Goal: Check status: Check status

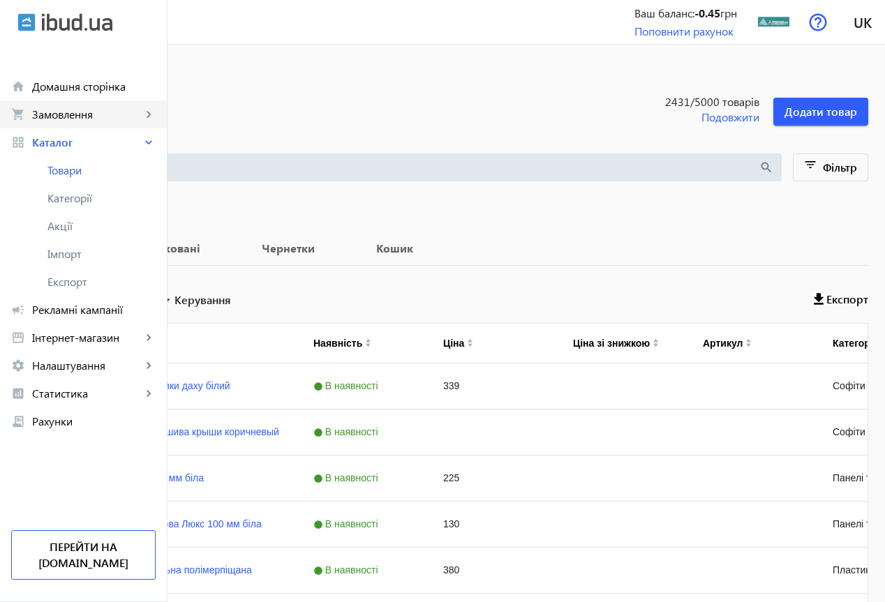
click at [85, 112] on span "Замовлення" at bounding box center [87, 114] width 110 height 14
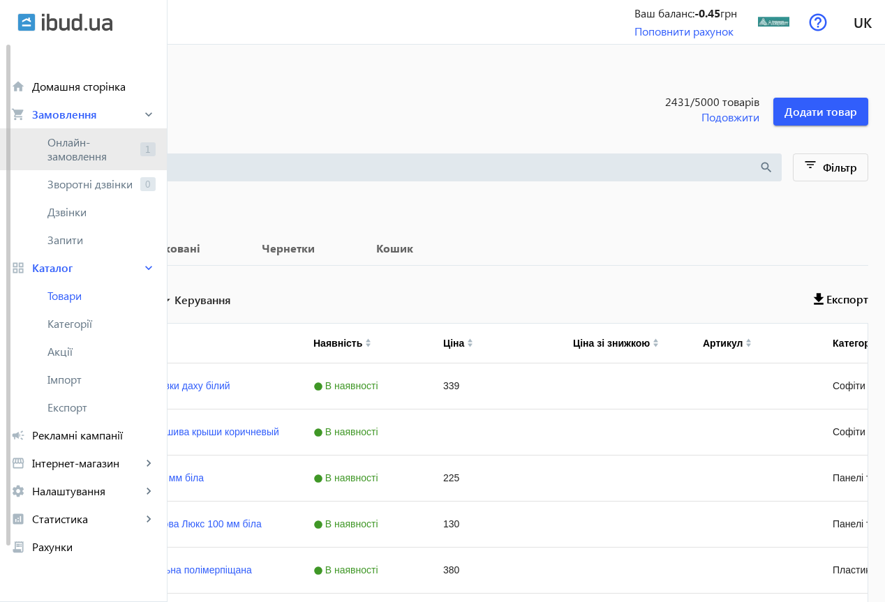
click at [87, 144] on span "Онлайн-замовлення" at bounding box center [90, 149] width 87 height 28
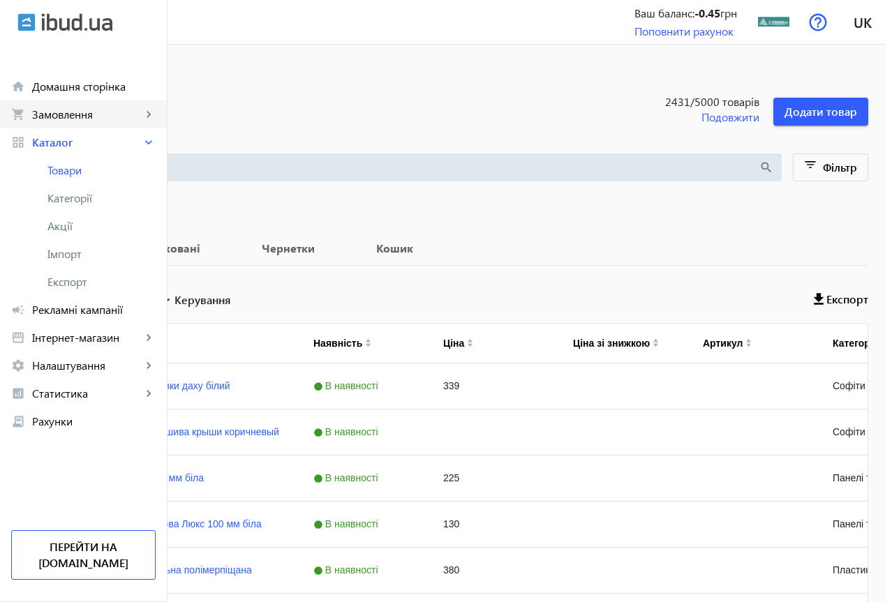
click at [89, 116] on span "Замовлення" at bounding box center [87, 114] width 110 height 14
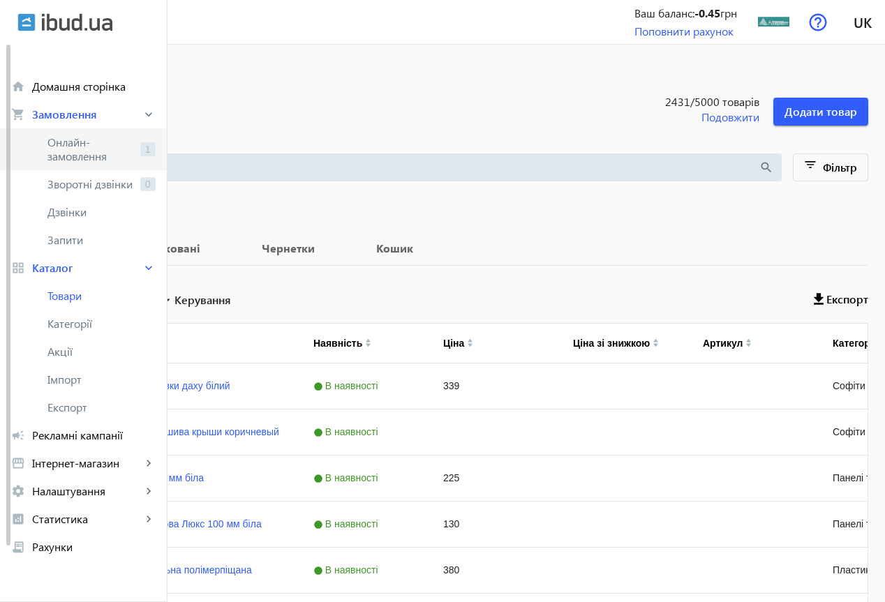
click at [77, 142] on span "Онлайн-замовлення" at bounding box center [90, 149] width 87 height 28
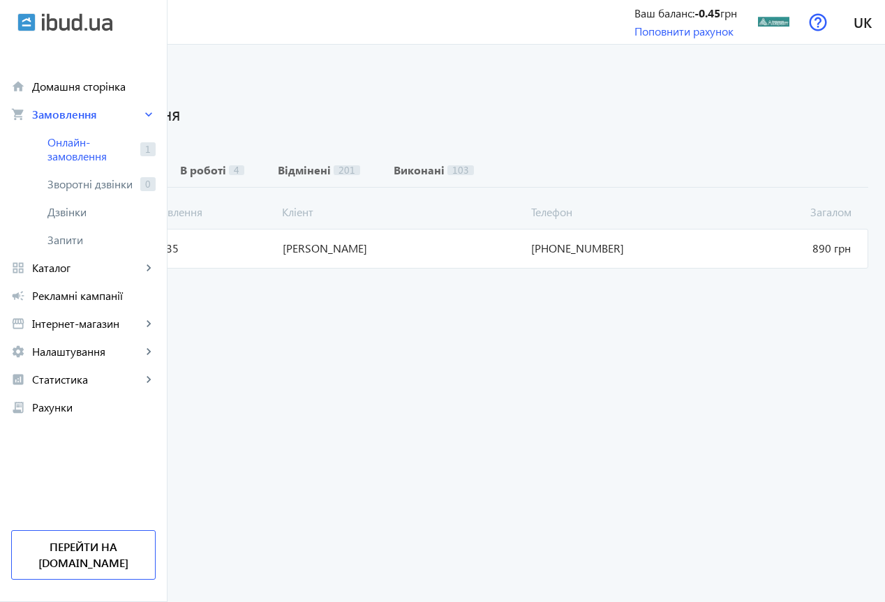
click at [112, 250] on span "1135283" at bounding box center [70, 248] width 83 height 15
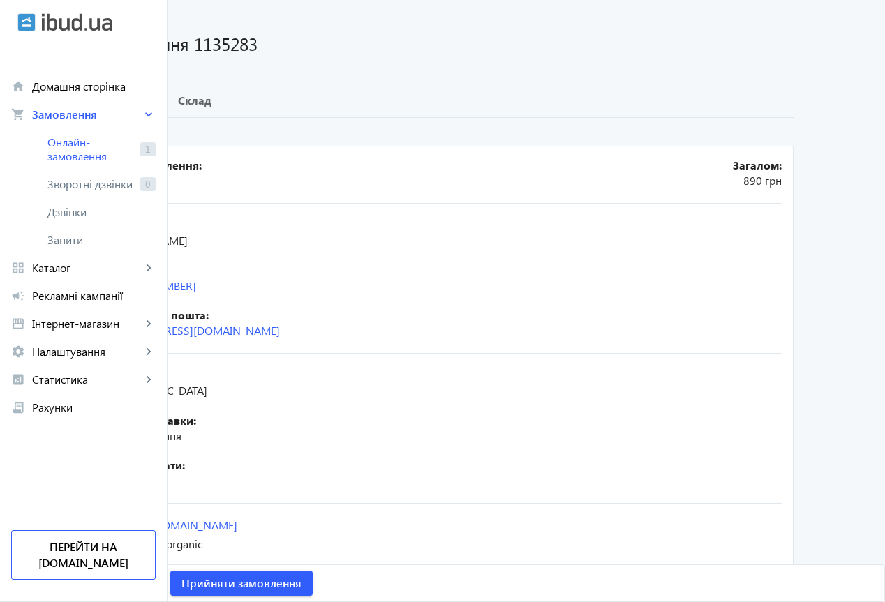
scroll to position [96, 0]
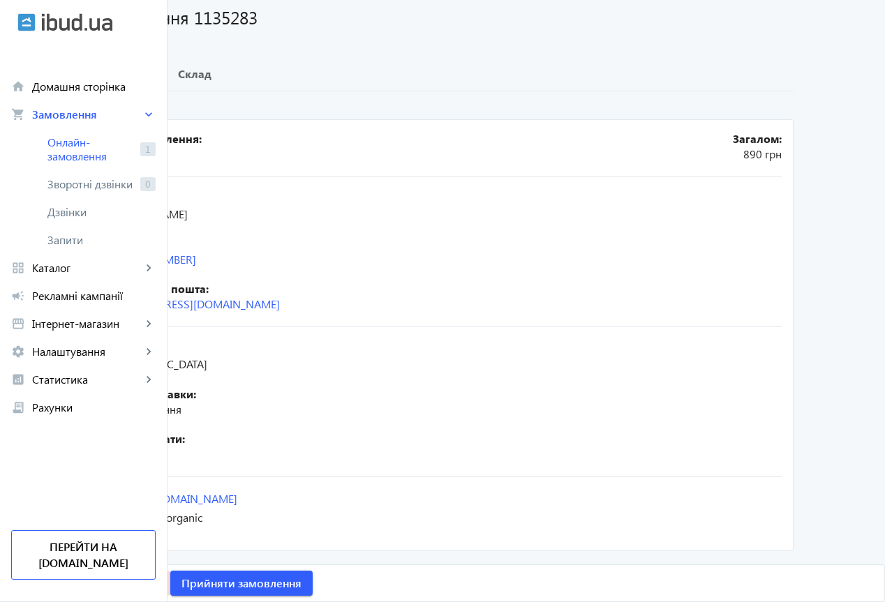
click at [165, 585] on span "Відмовитись" at bounding box center [131, 583] width 68 height 15
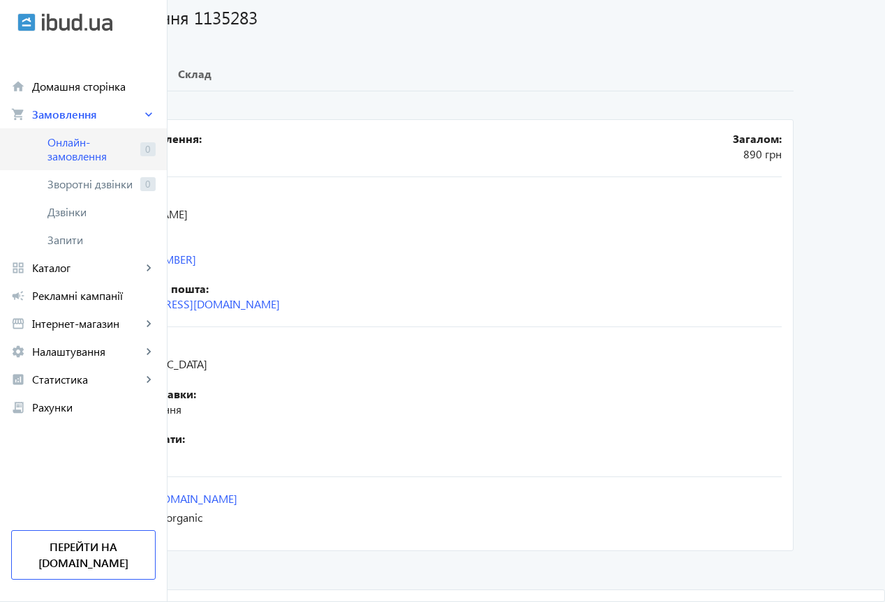
click at [87, 150] on span "Онлайн-замовлення" at bounding box center [90, 149] width 87 height 28
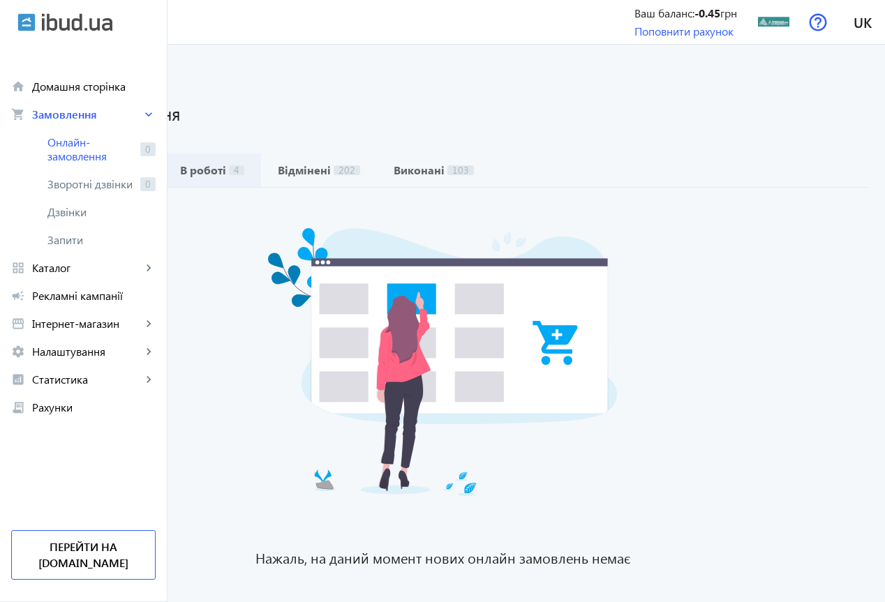
click at [226, 169] on b "В роботі" at bounding box center [203, 170] width 46 height 11
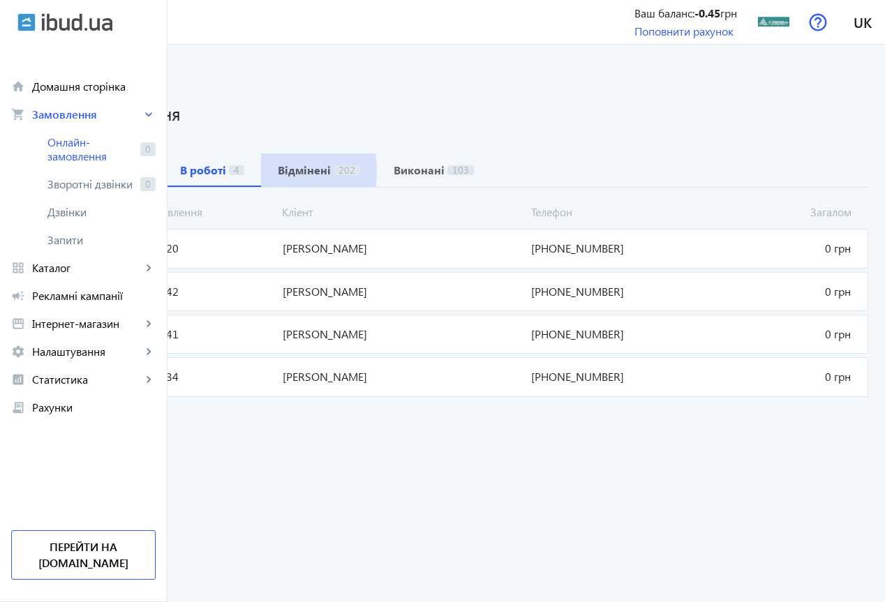
click at [331, 172] on b "Відмінені" at bounding box center [304, 170] width 53 height 11
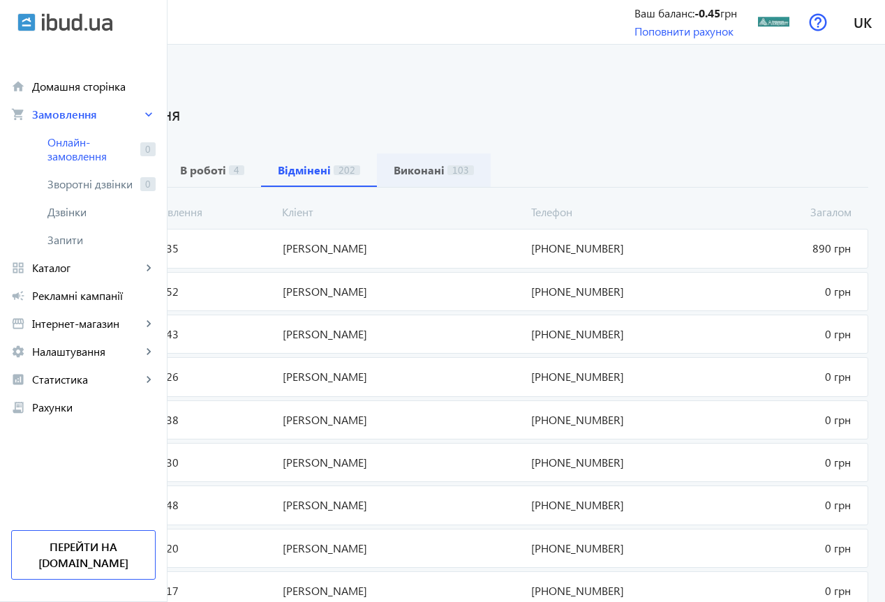
click at [445, 172] on b "Виконані" at bounding box center [419, 170] width 51 height 11
click at [128, 168] on b "Нові замовлення" at bounding box center [81, 170] width 95 height 11
